Goal: Communication & Community: Answer question/provide support

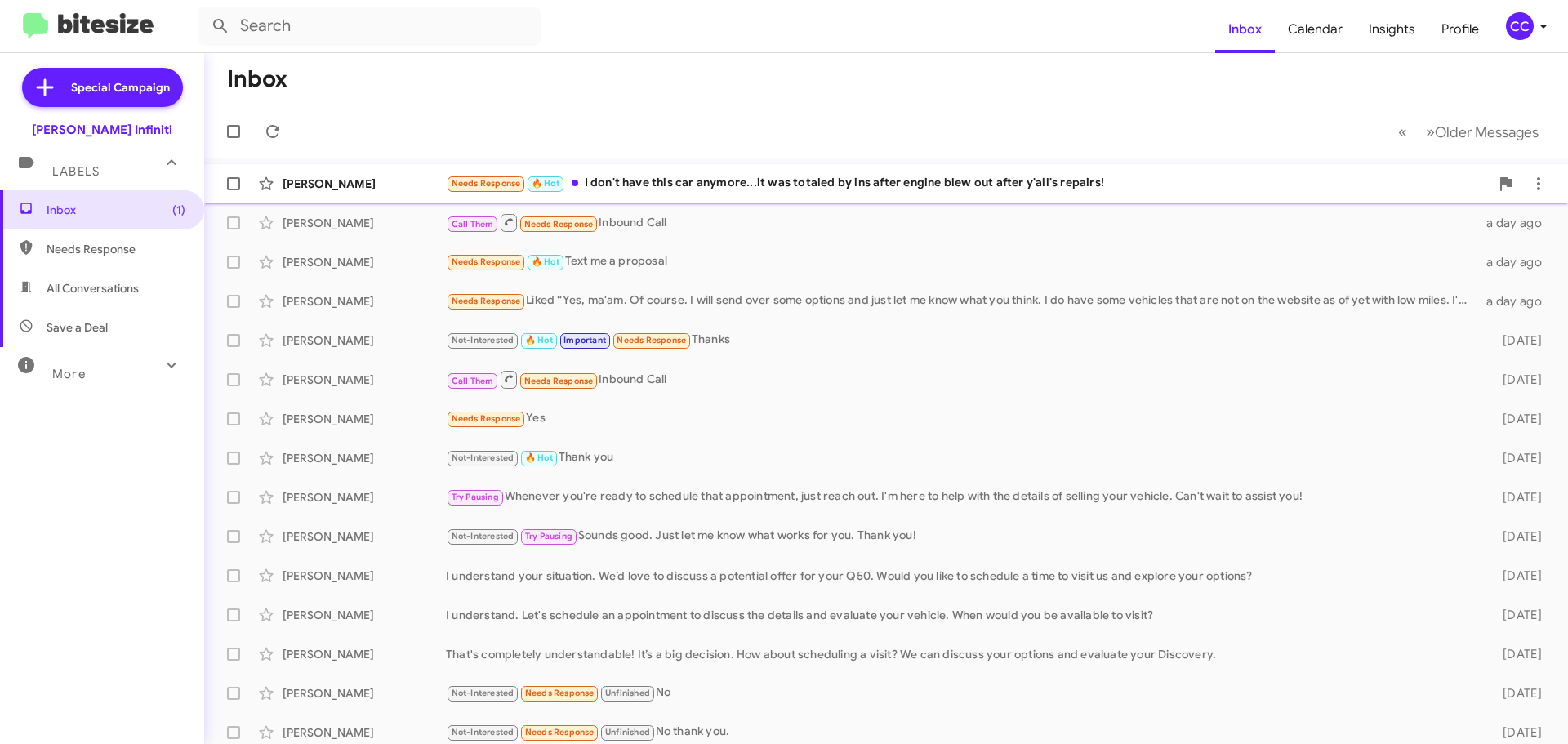
click at [793, 183] on div "Needs Response 🔥 Hot I don't have this car anymore...it was totaled by ins afte…" at bounding box center [968, 184] width 1044 height 19
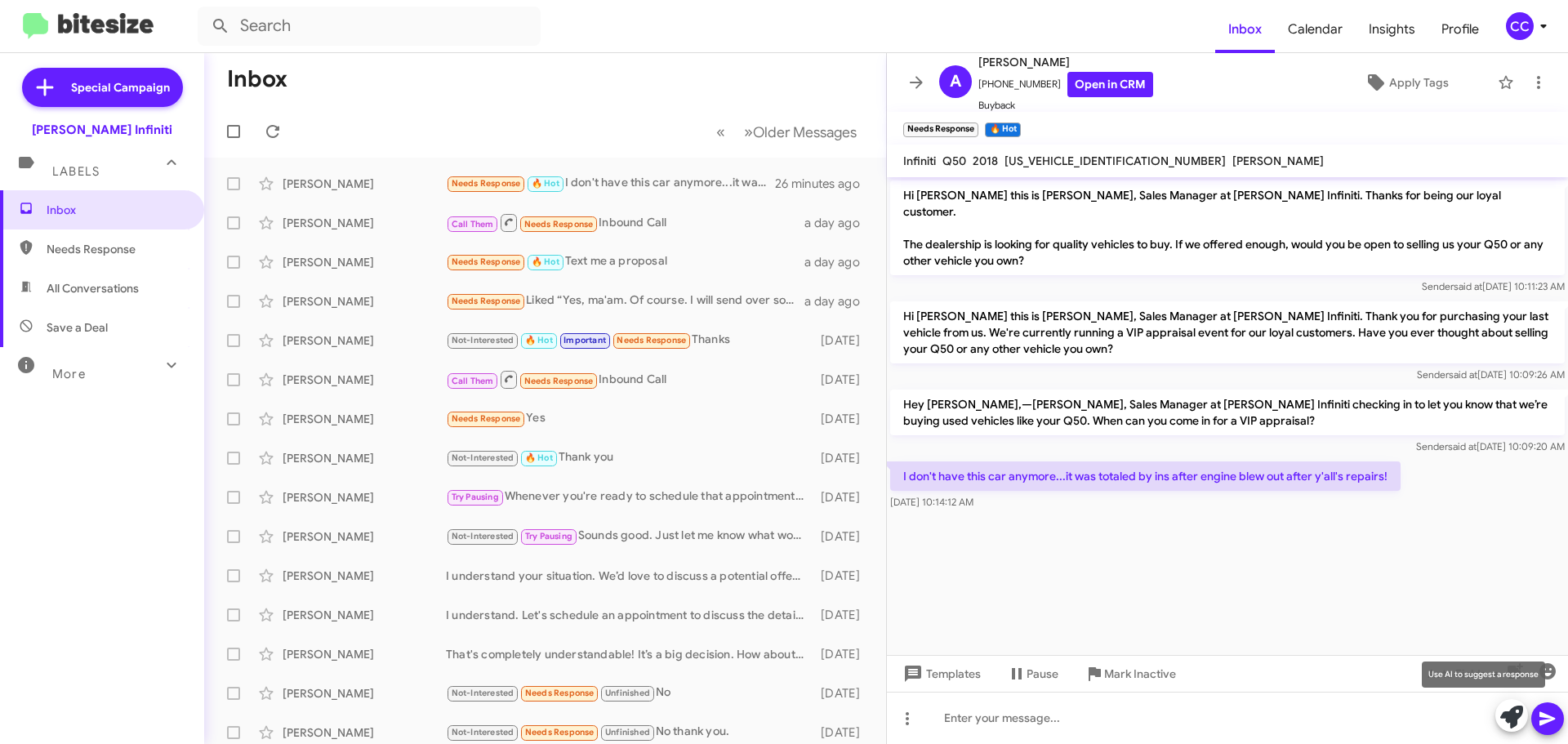
click at [1518, 716] on icon at bounding box center [1512, 717] width 23 height 23
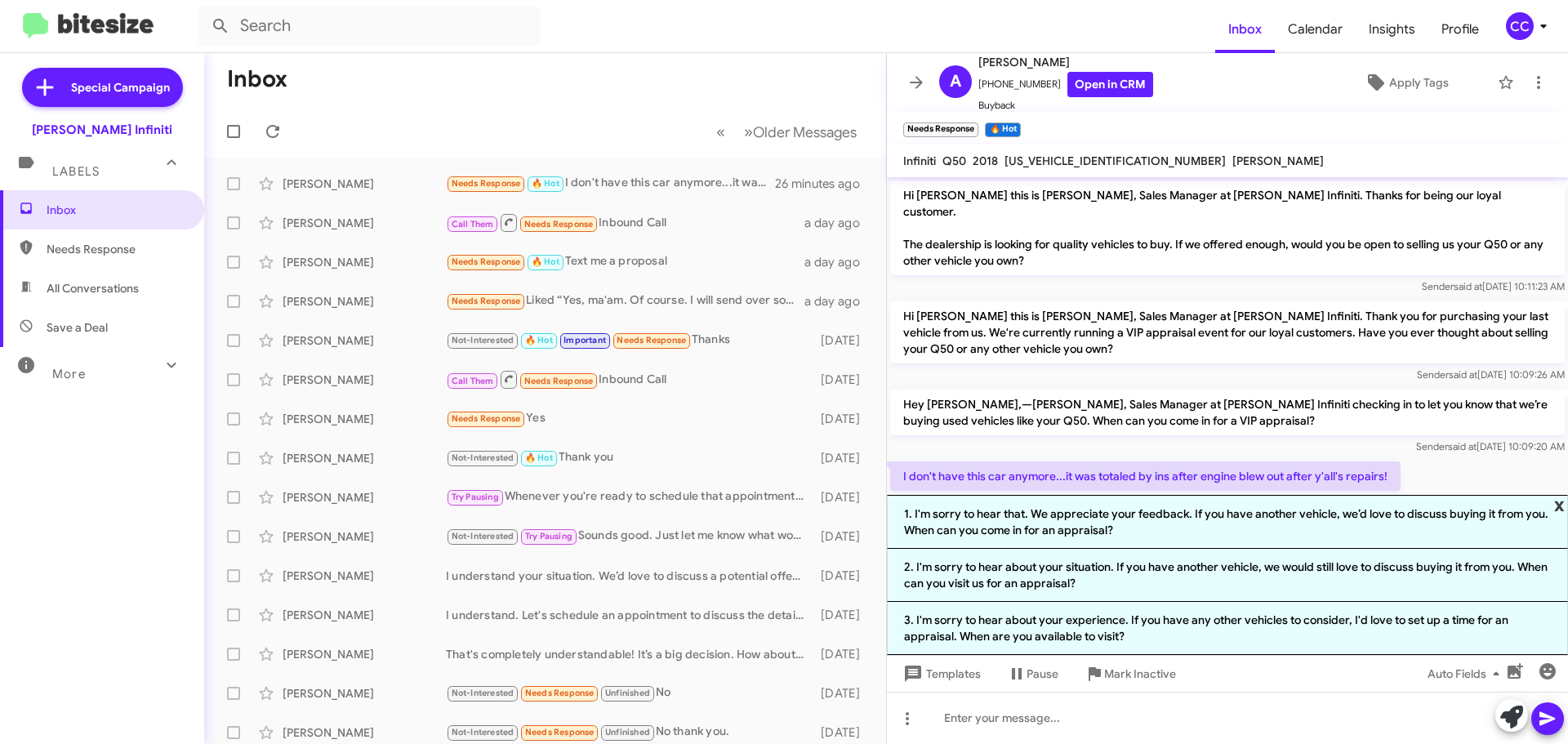
click at [1562, 504] on span "x" at bounding box center [1560, 504] width 10 height 19
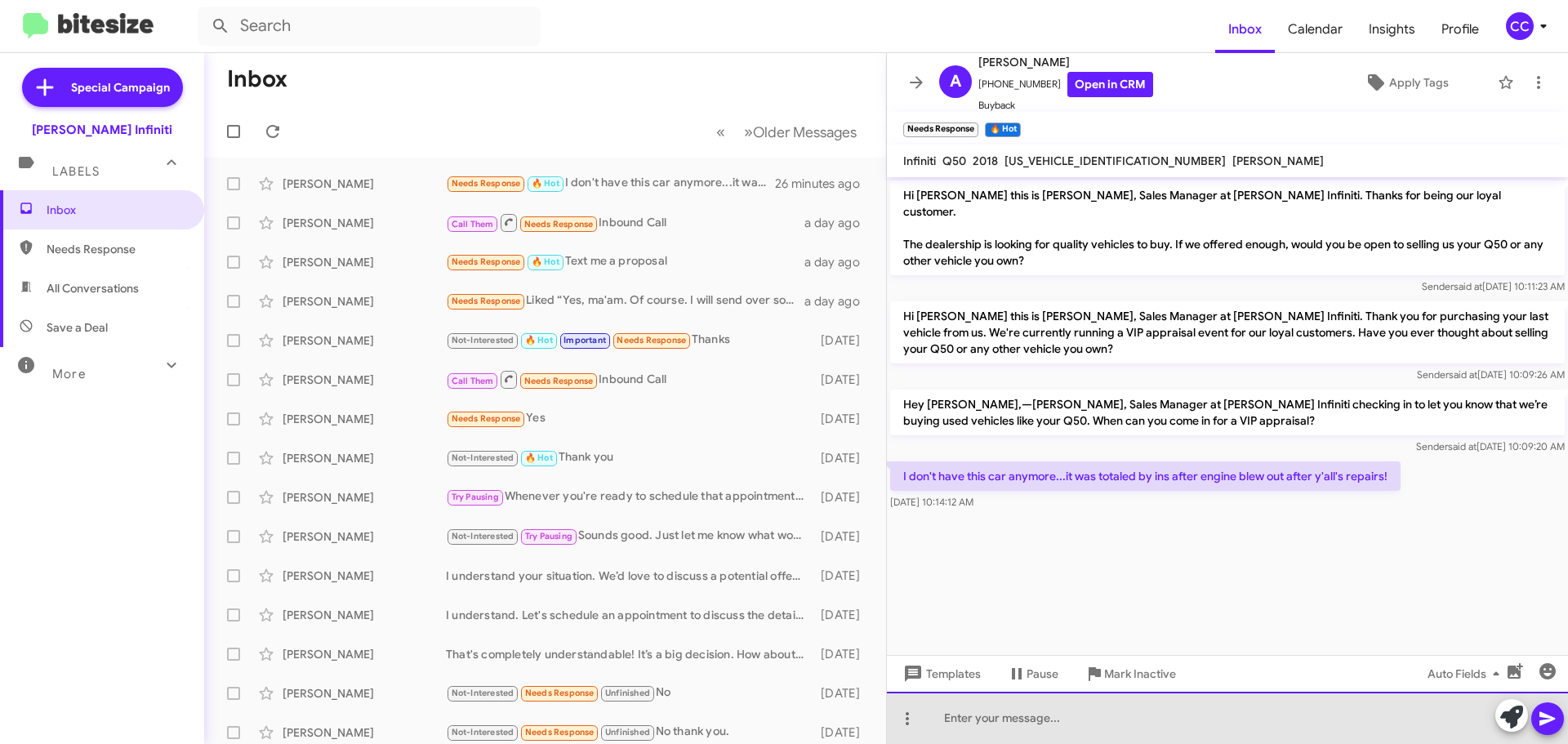
click at [1040, 714] on div at bounding box center [1228, 718] width 682 height 52
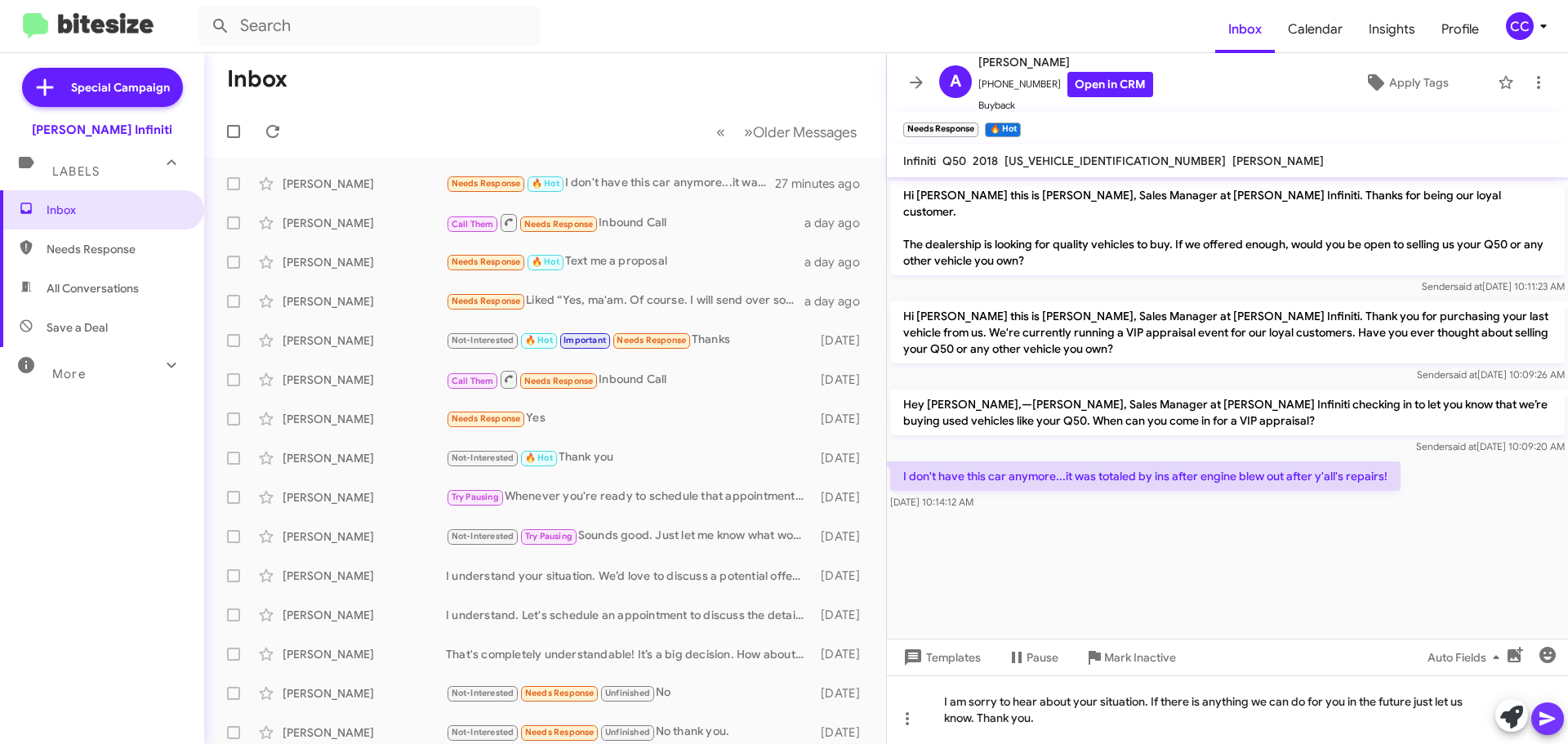
click at [1551, 719] on icon at bounding box center [1548, 719] width 19 height 19
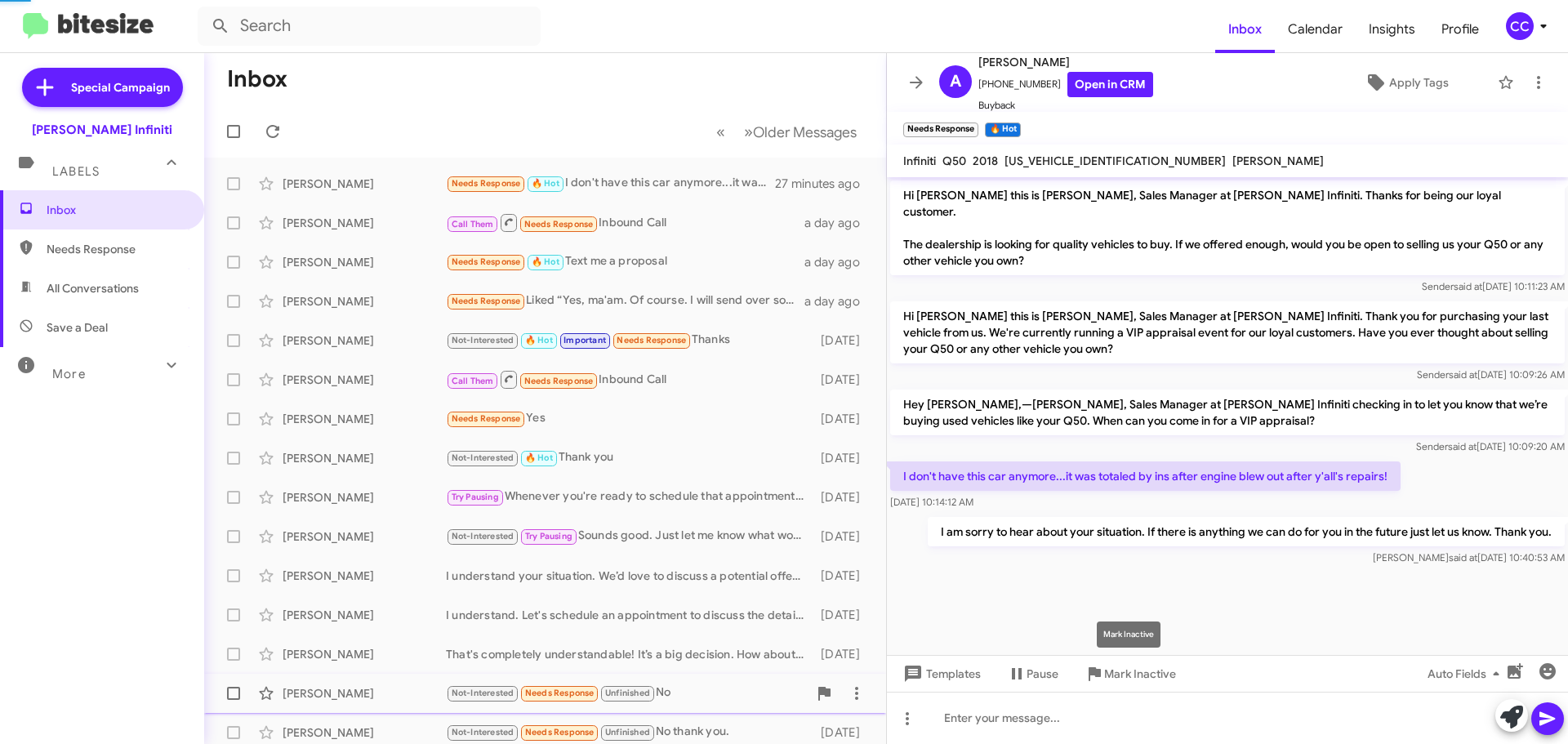
click at [1122, 672] on span "Mark Inactive" at bounding box center [1140, 673] width 71 height 30
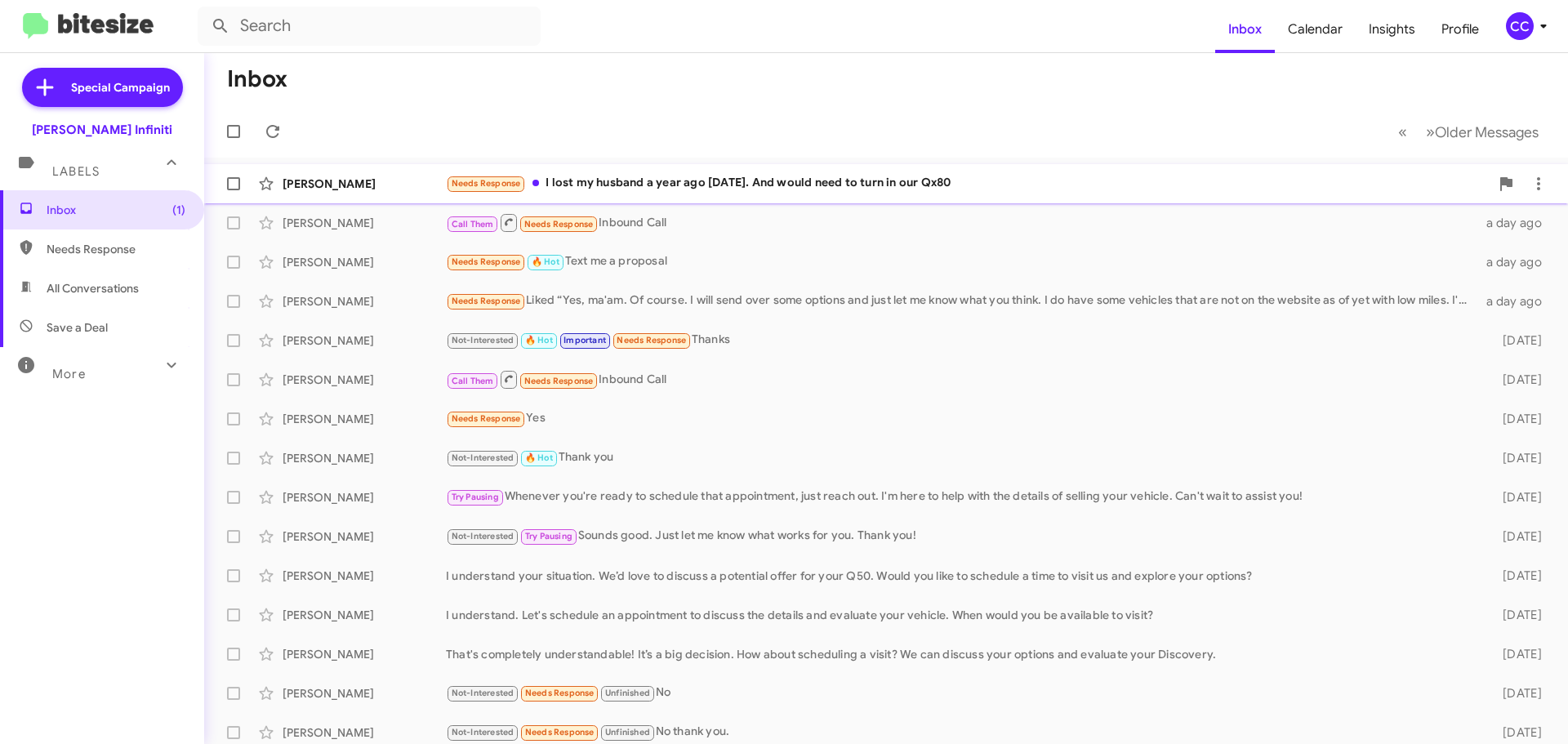
click at [671, 183] on div "Needs Response I lost my husband a year ago today. And would need to turn in ou…" at bounding box center [968, 184] width 1044 height 19
